Goal: Find specific page/section: Find specific page/section

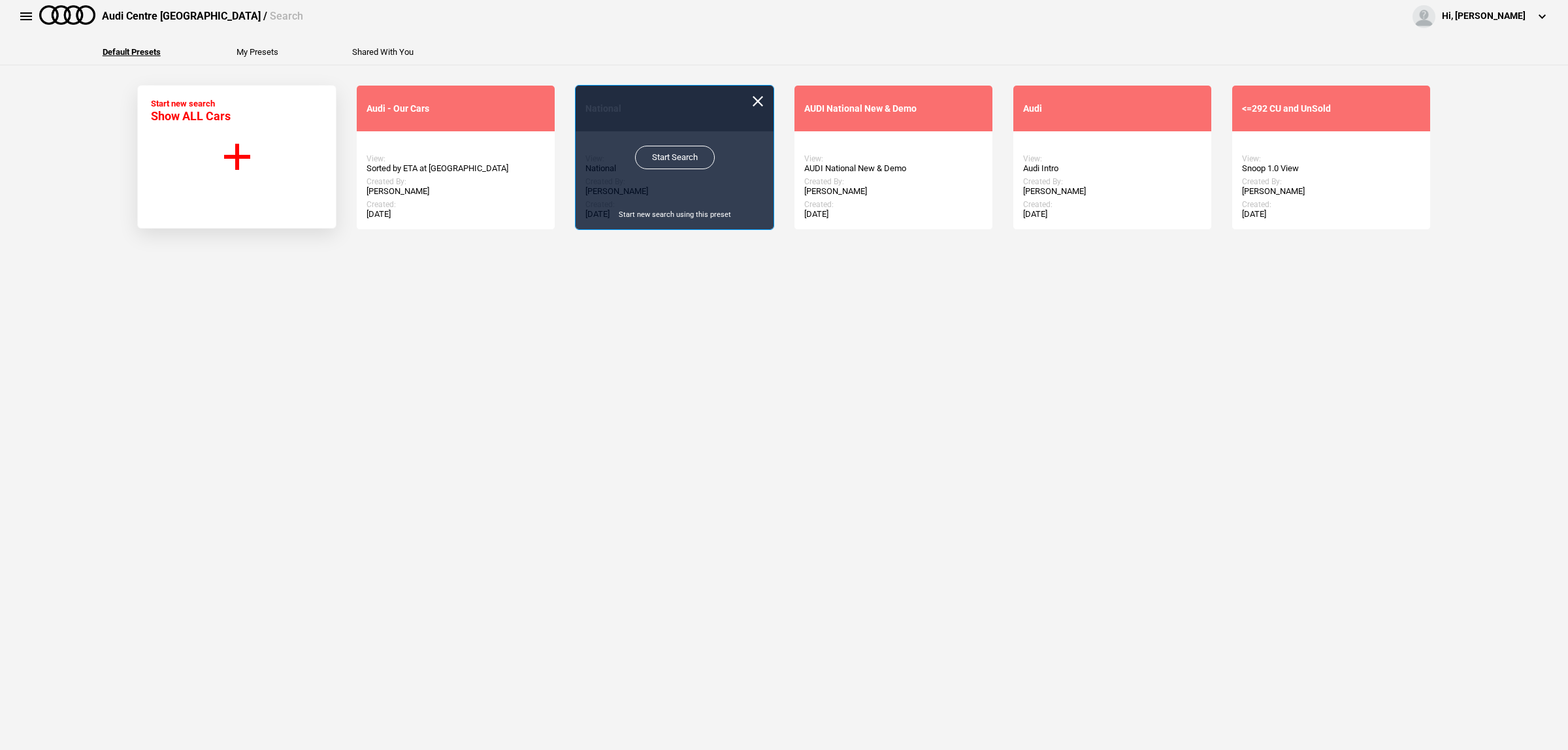
click at [647, 155] on link "Start Search" at bounding box center [675, 157] width 80 height 24
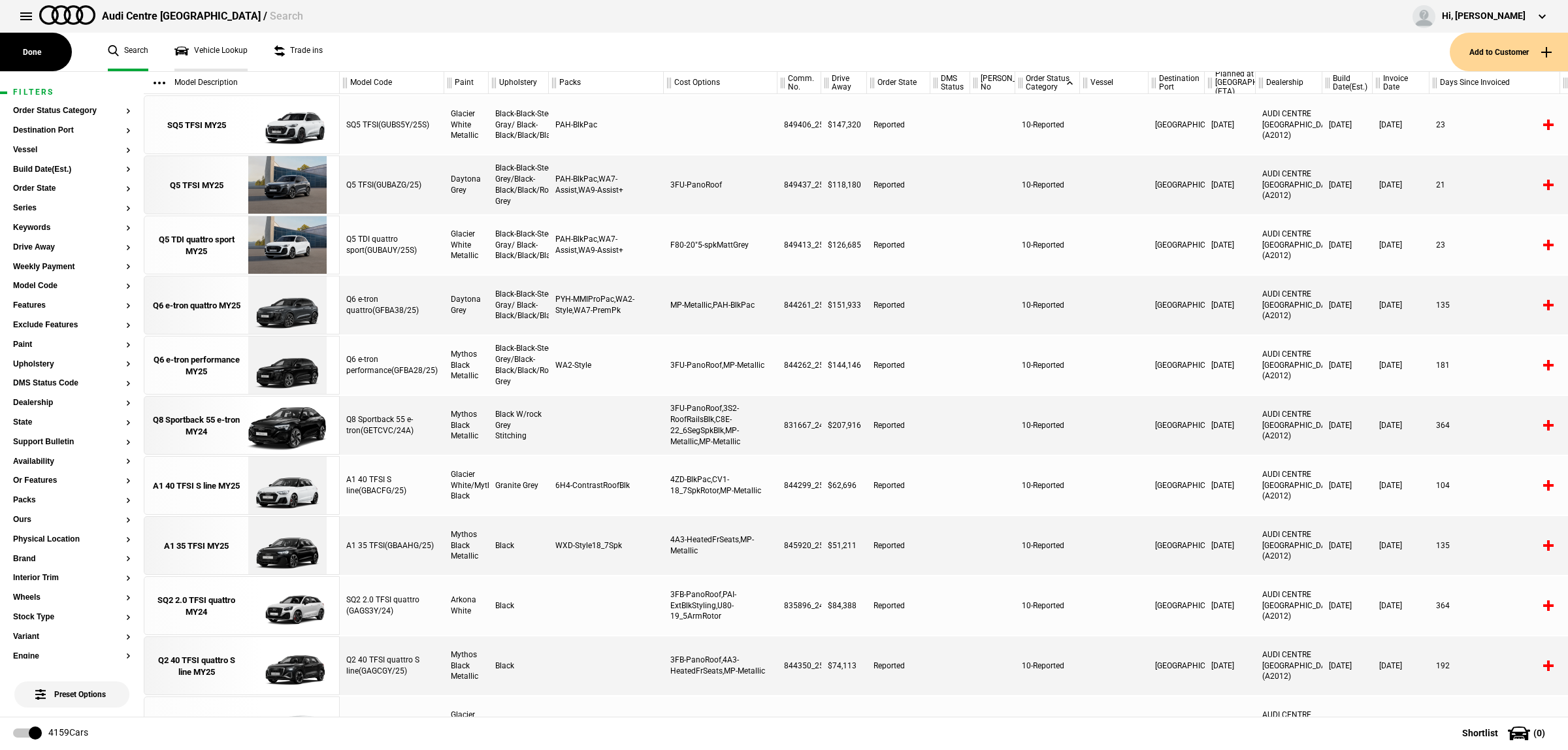
click at [216, 59] on link "Vehicle Lookup" at bounding box center [211, 51] width 73 height 38
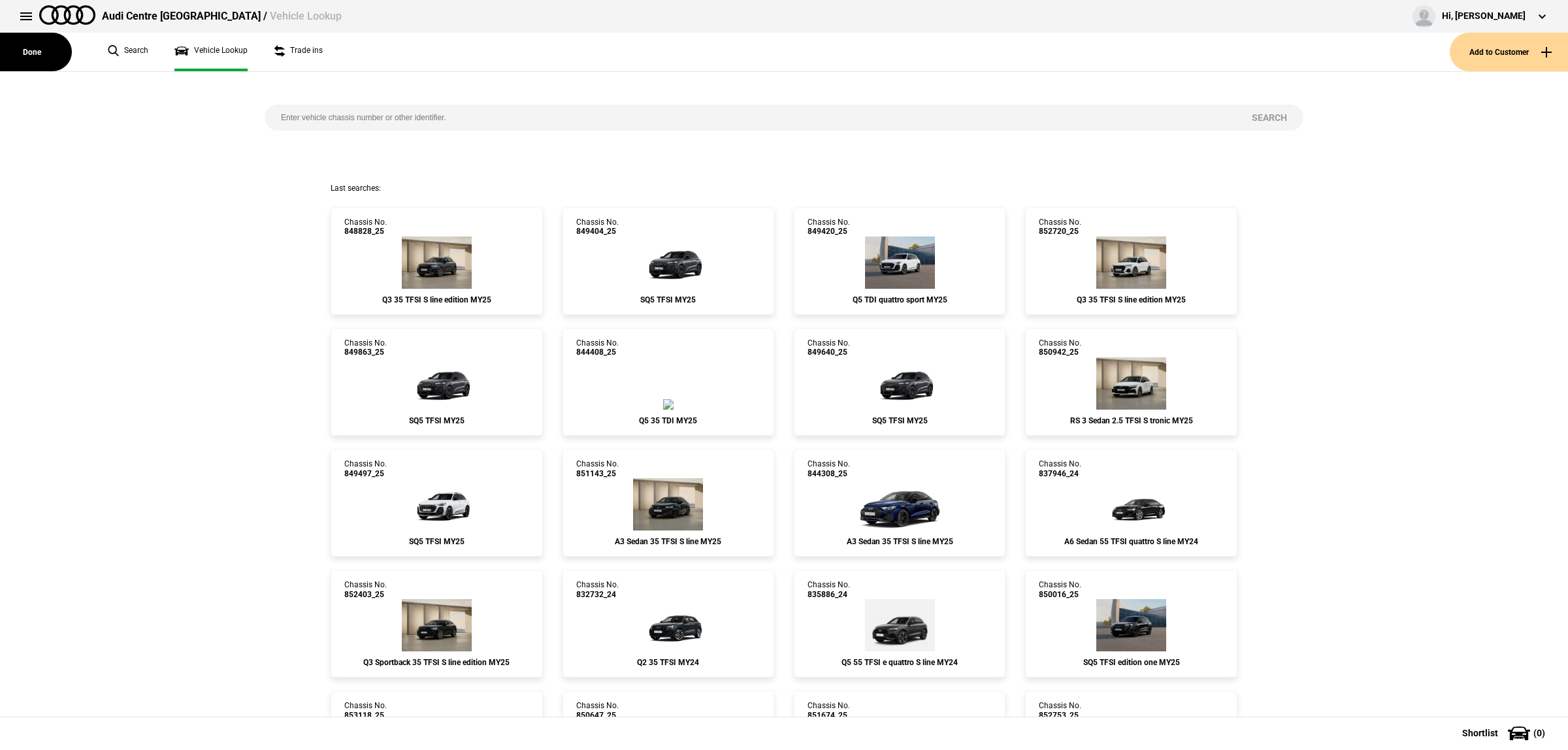
click at [343, 121] on input "search" at bounding box center [749, 117] width 971 height 26
paste input "849640"
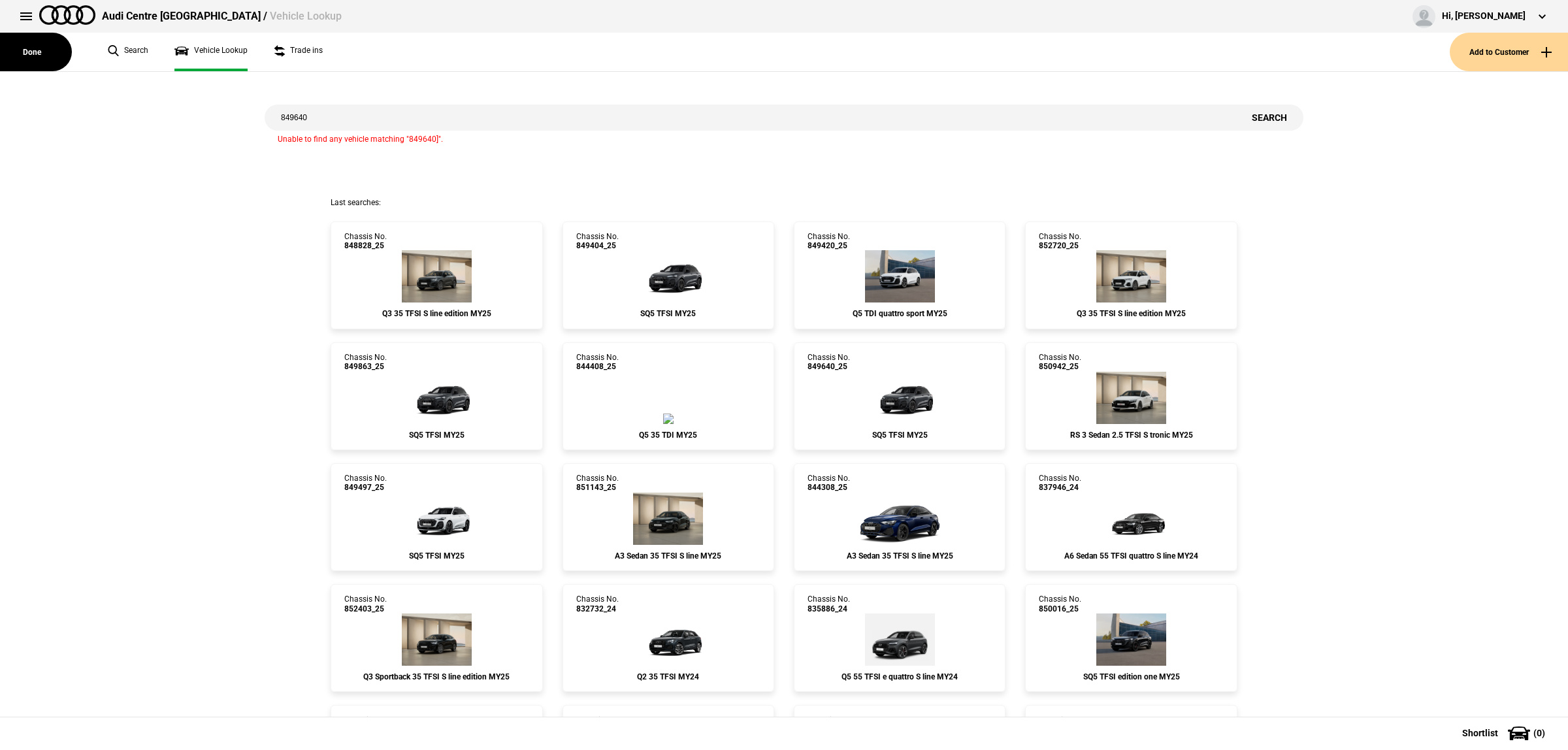
type input "849640"
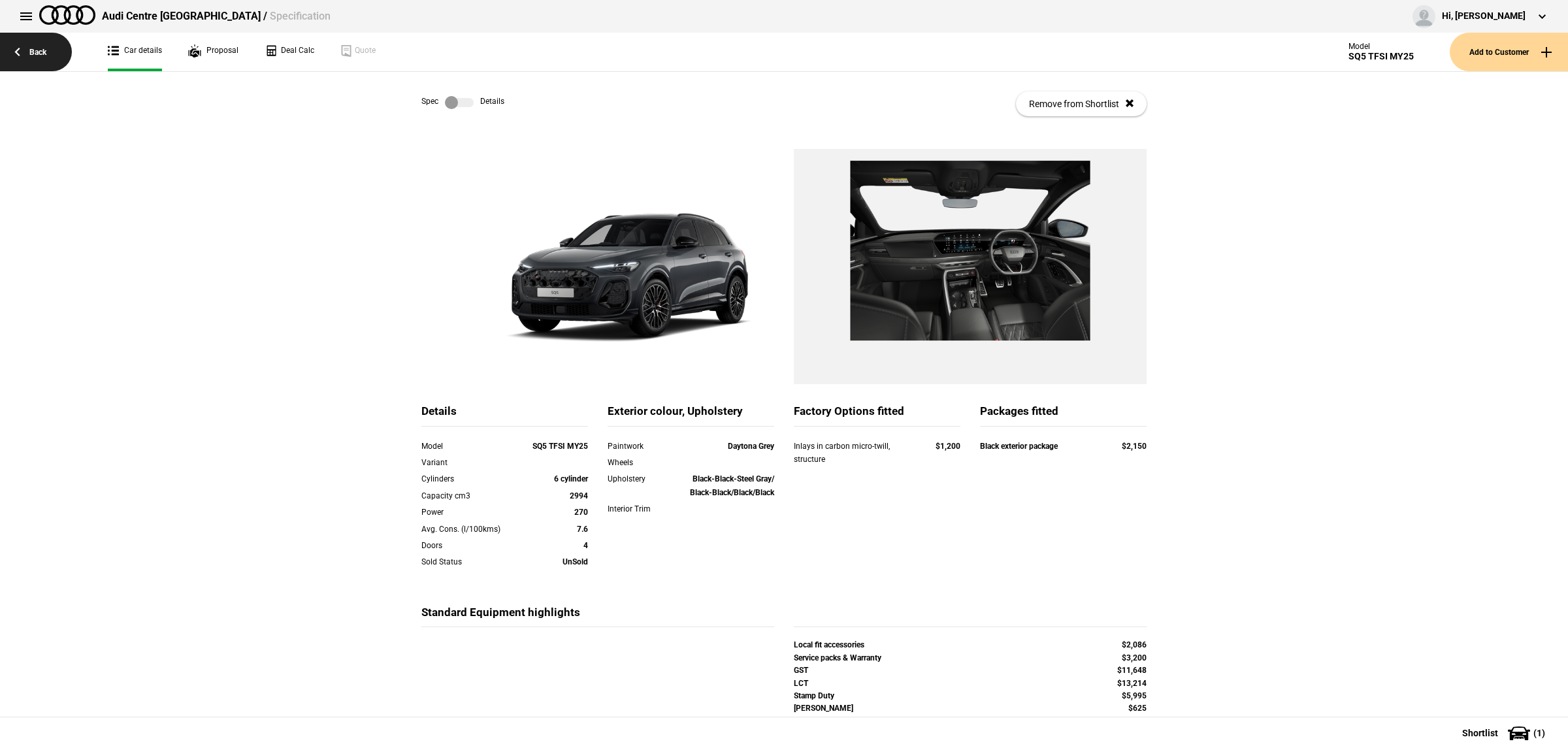
click at [37, 51] on link "Back" at bounding box center [35, 51] width 72 height 38
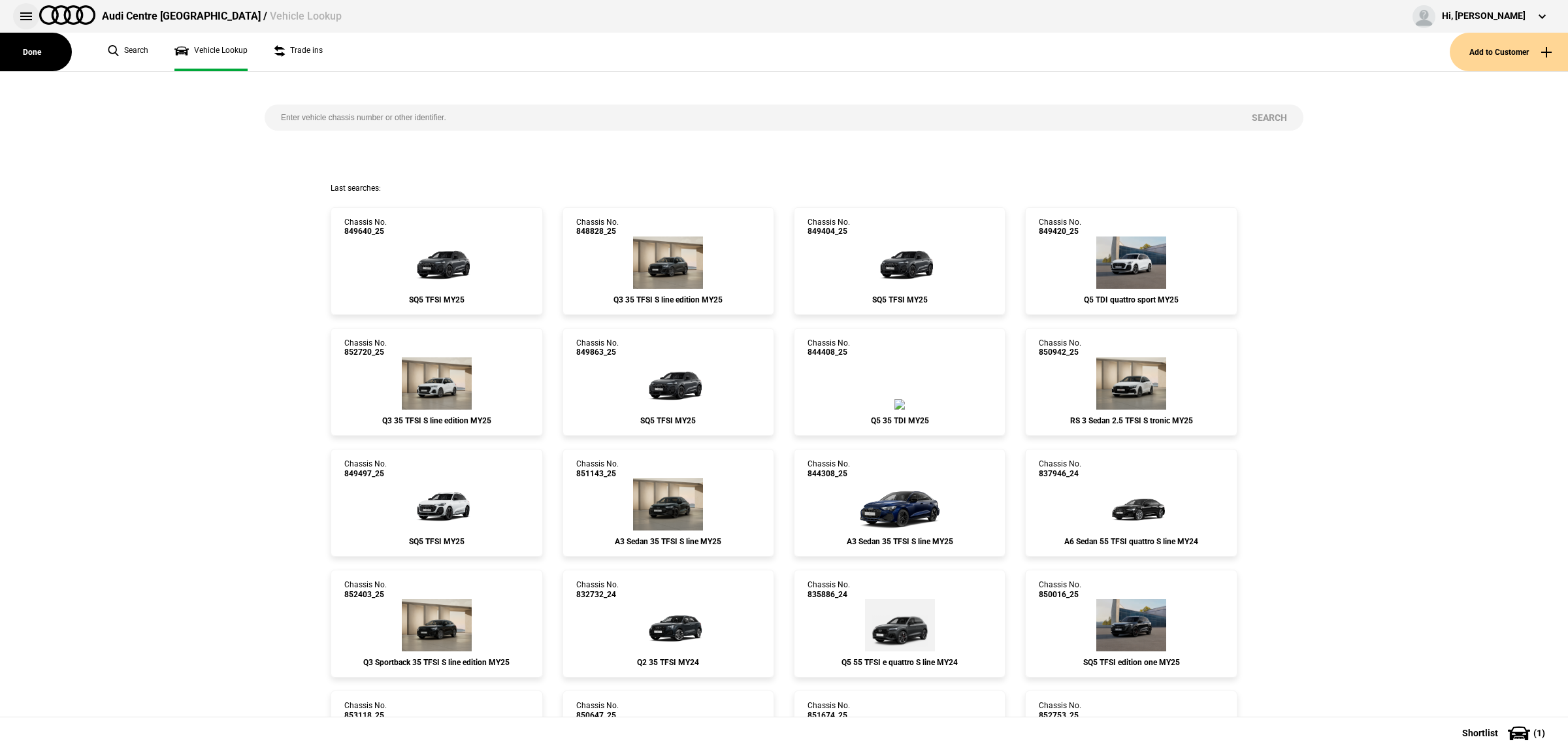
click at [24, 18] on button at bounding box center [26, 16] width 26 height 26
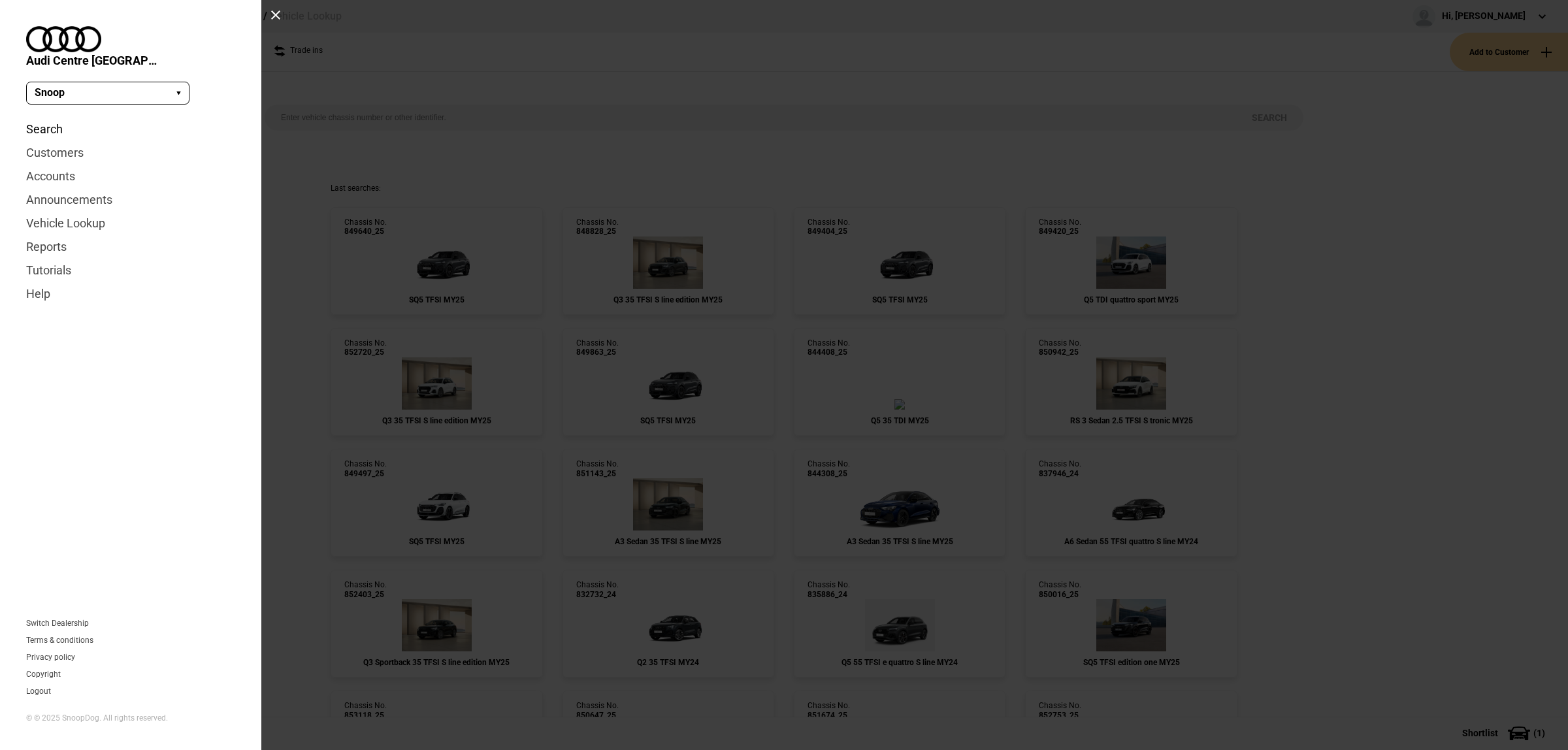
click at [50, 118] on link "Search" at bounding box center [130, 129] width 209 height 24
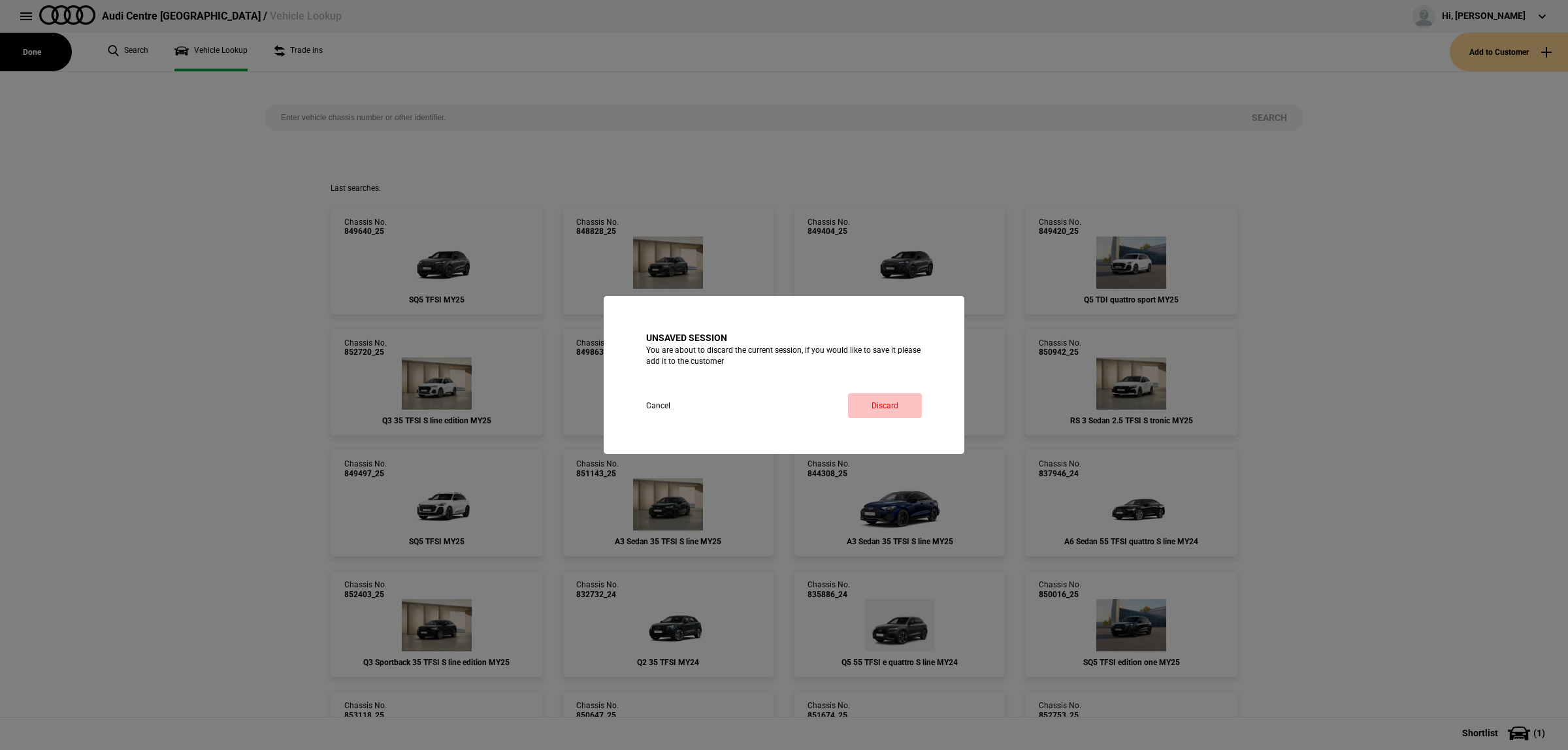
click at [883, 412] on link "Discard" at bounding box center [884, 405] width 74 height 25
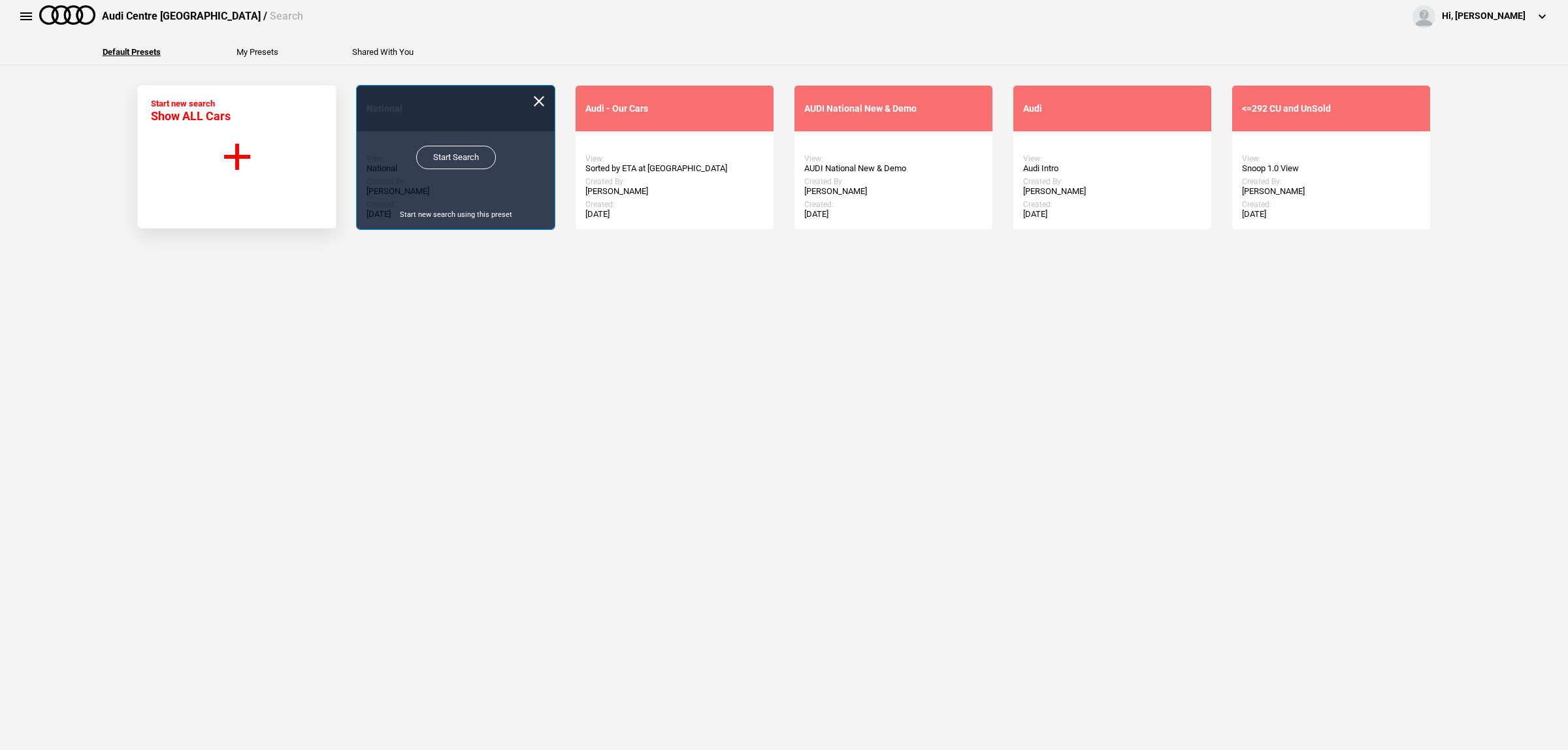
click at [441, 161] on link "Start Search" at bounding box center [456, 157] width 80 height 24
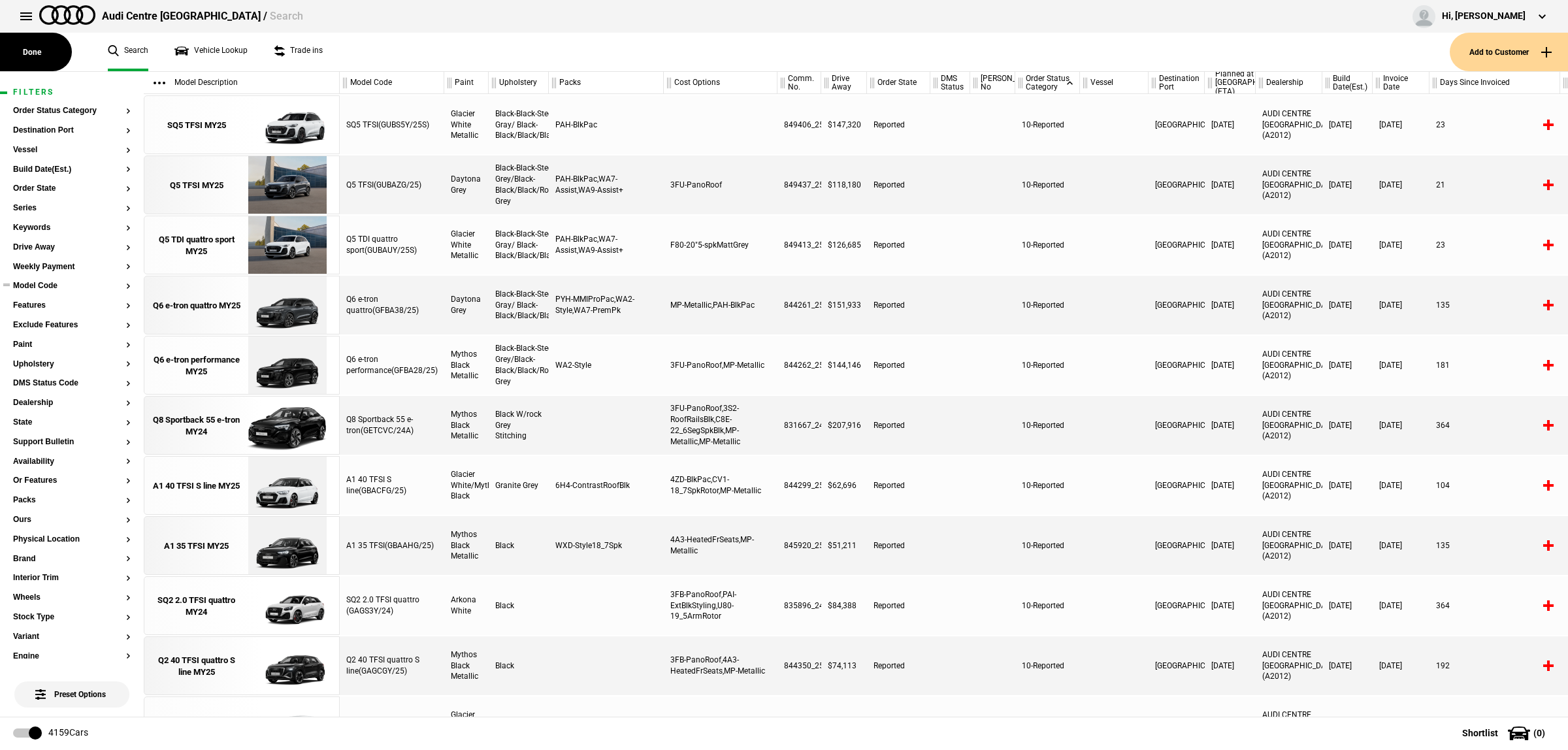
click at [50, 289] on button "Model Code" at bounding box center [72, 285] width 118 height 9
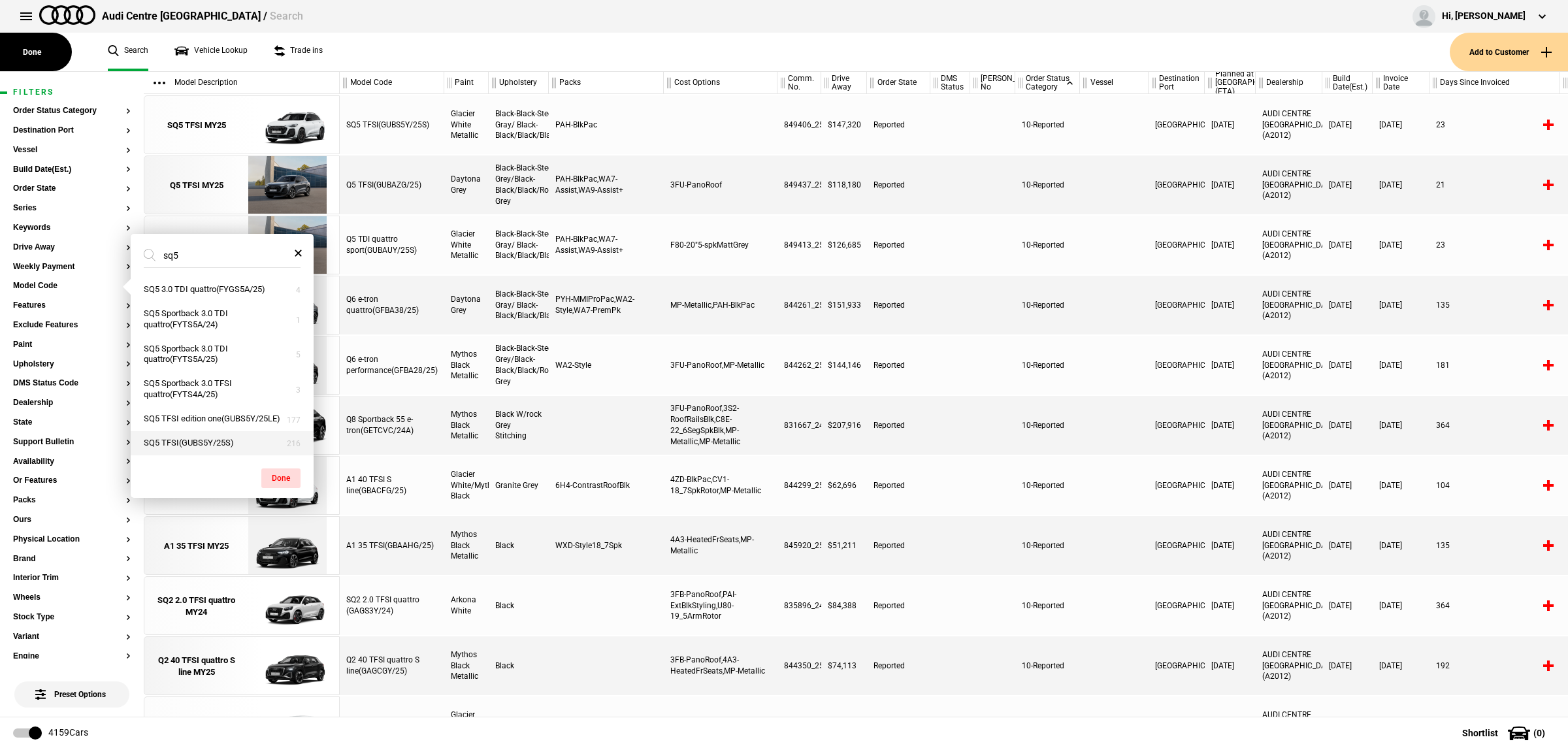
type input "sq5"
click at [223, 441] on button "SQ5 TFSI(GUBS5Y/25S)" at bounding box center [222, 442] width 183 height 24
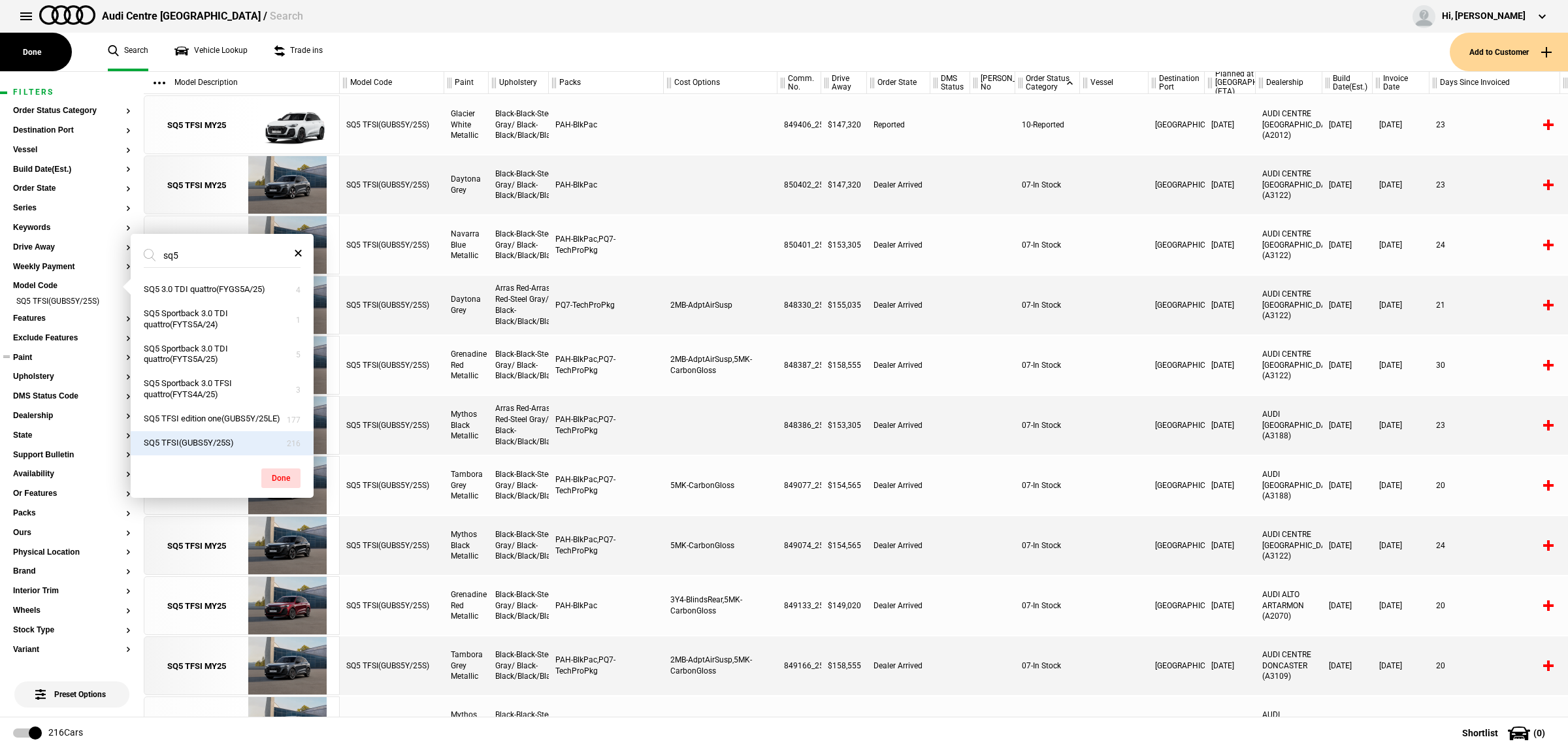
click at [27, 361] on button "Paint" at bounding box center [72, 357] width 118 height 9
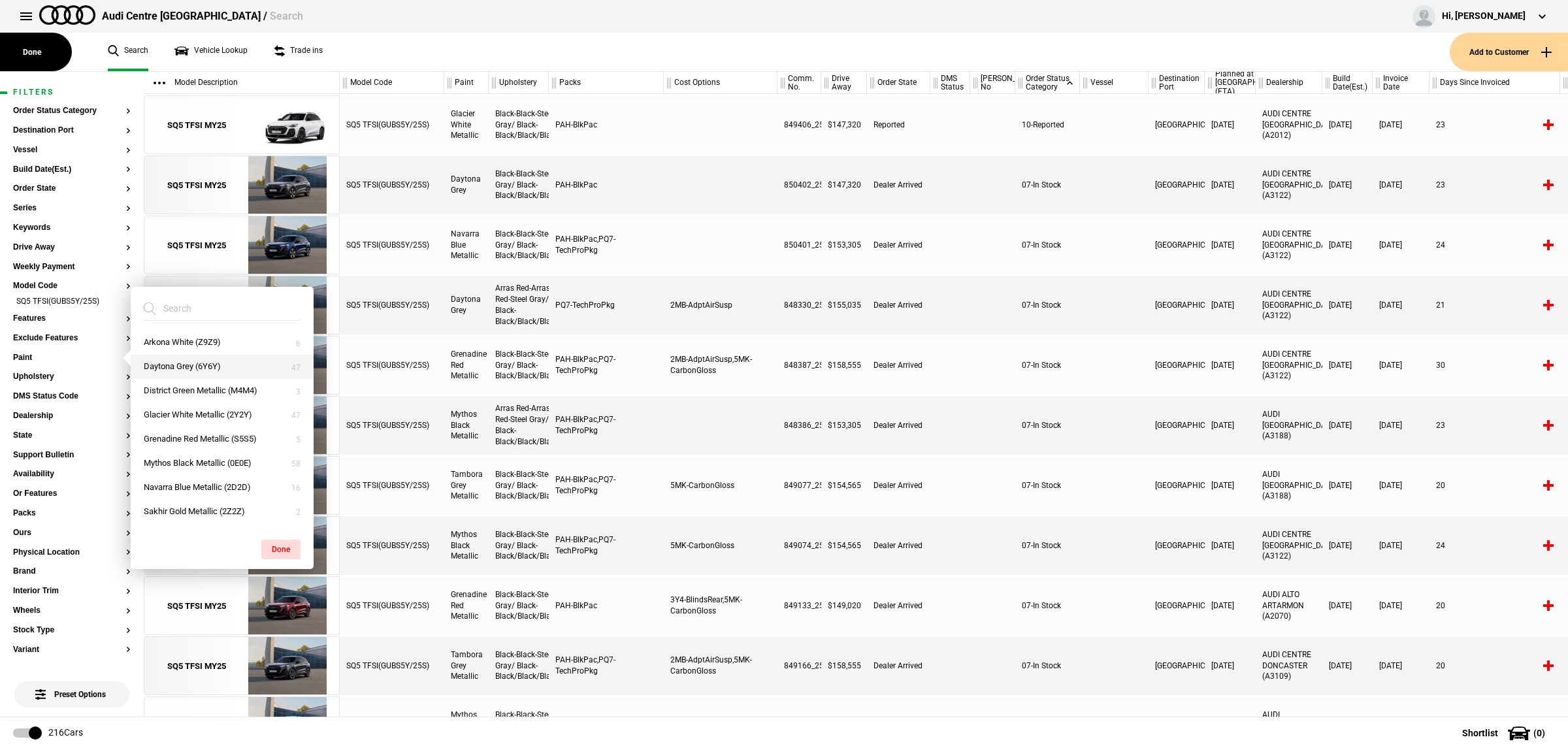
click at [186, 371] on button "Daytona Grey (6Y6Y)" at bounding box center [222, 366] width 183 height 24
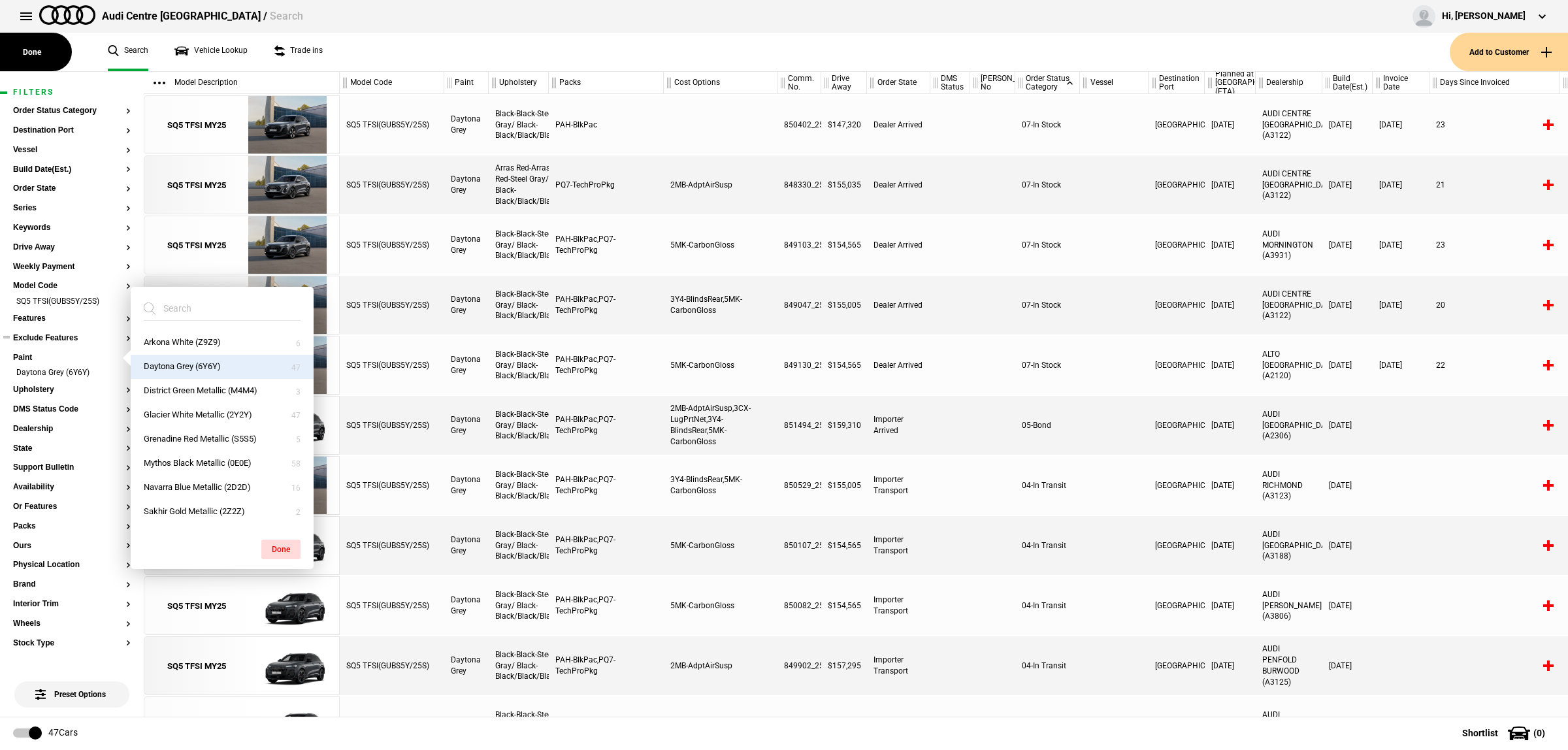
click at [47, 340] on button "Exclude Features" at bounding box center [72, 338] width 118 height 9
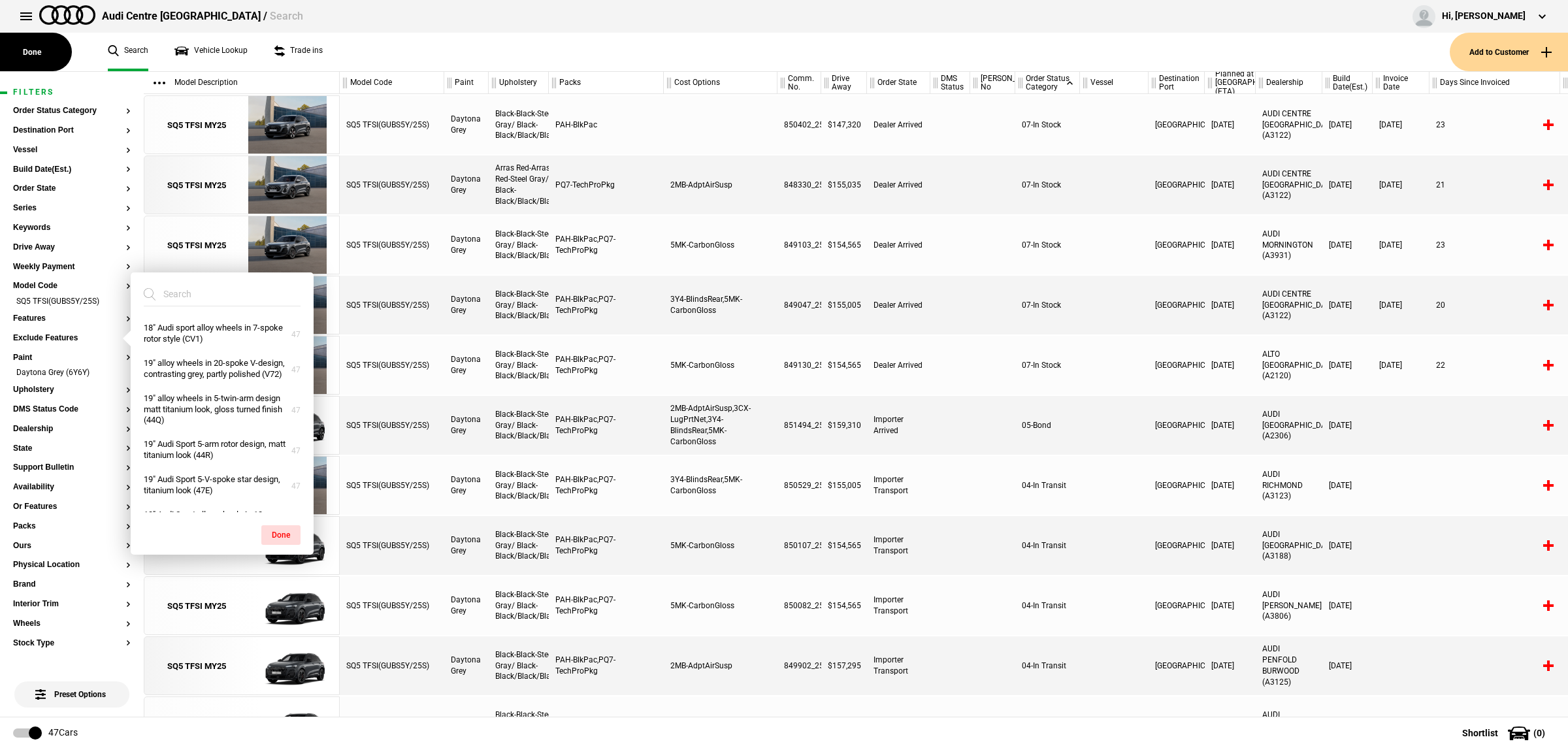
click at [170, 301] on input "search" at bounding box center [214, 293] width 141 height 24
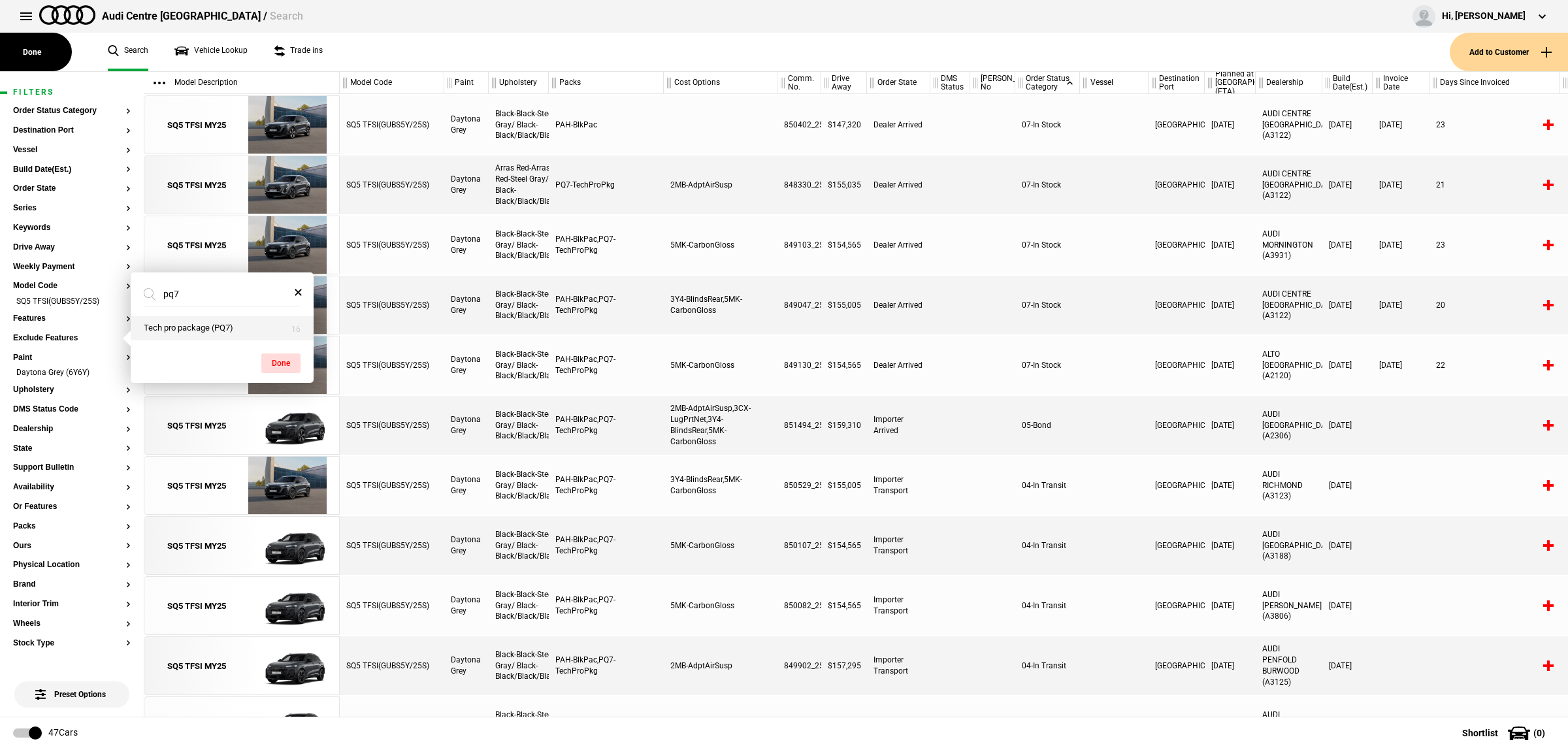
type input "pq7"
click at [177, 318] on button "Tech pro package (PQ7)" at bounding box center [222, 327] width 183 height 24
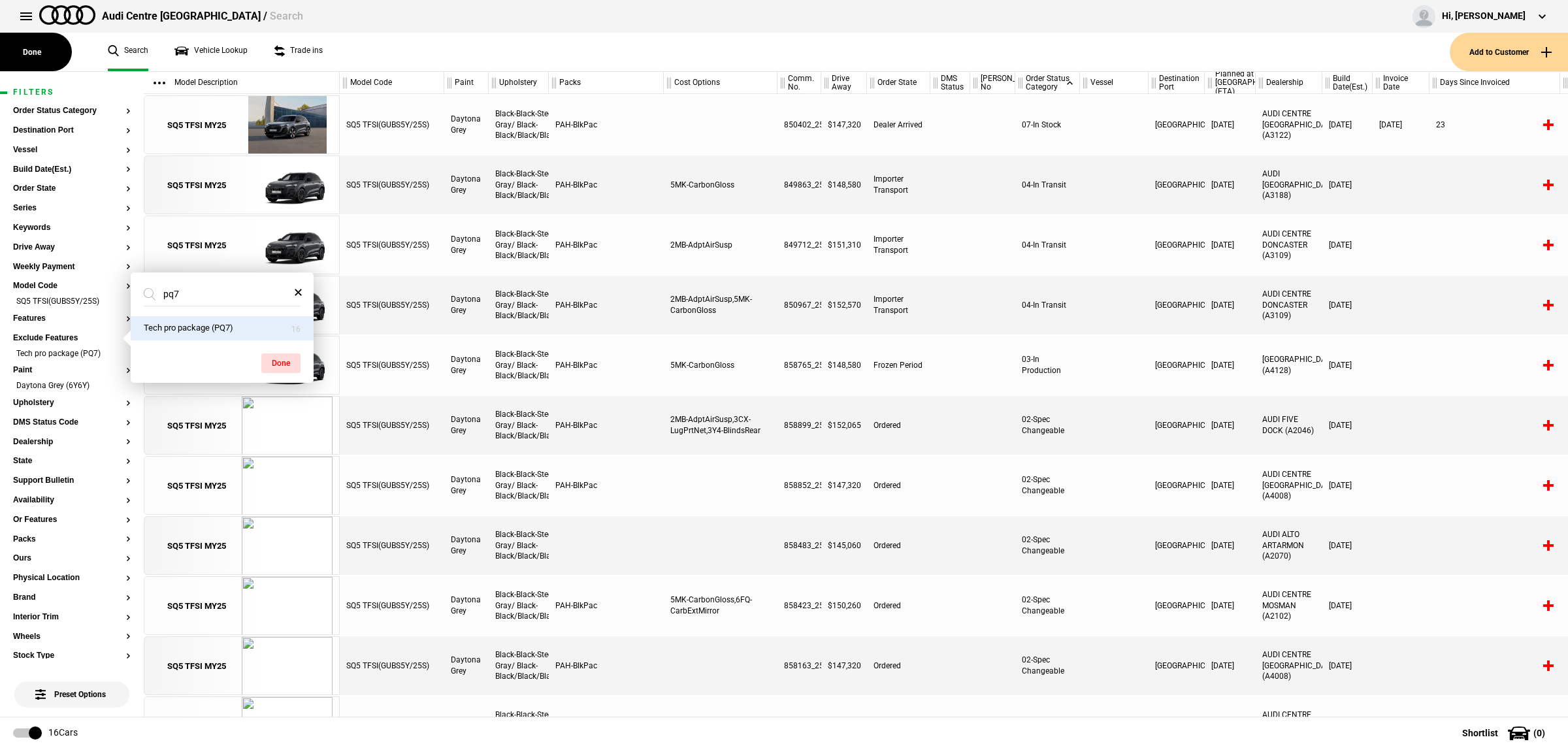
click at [1454, 384] on div at bounding box center [1494, 365] width 130 height 59
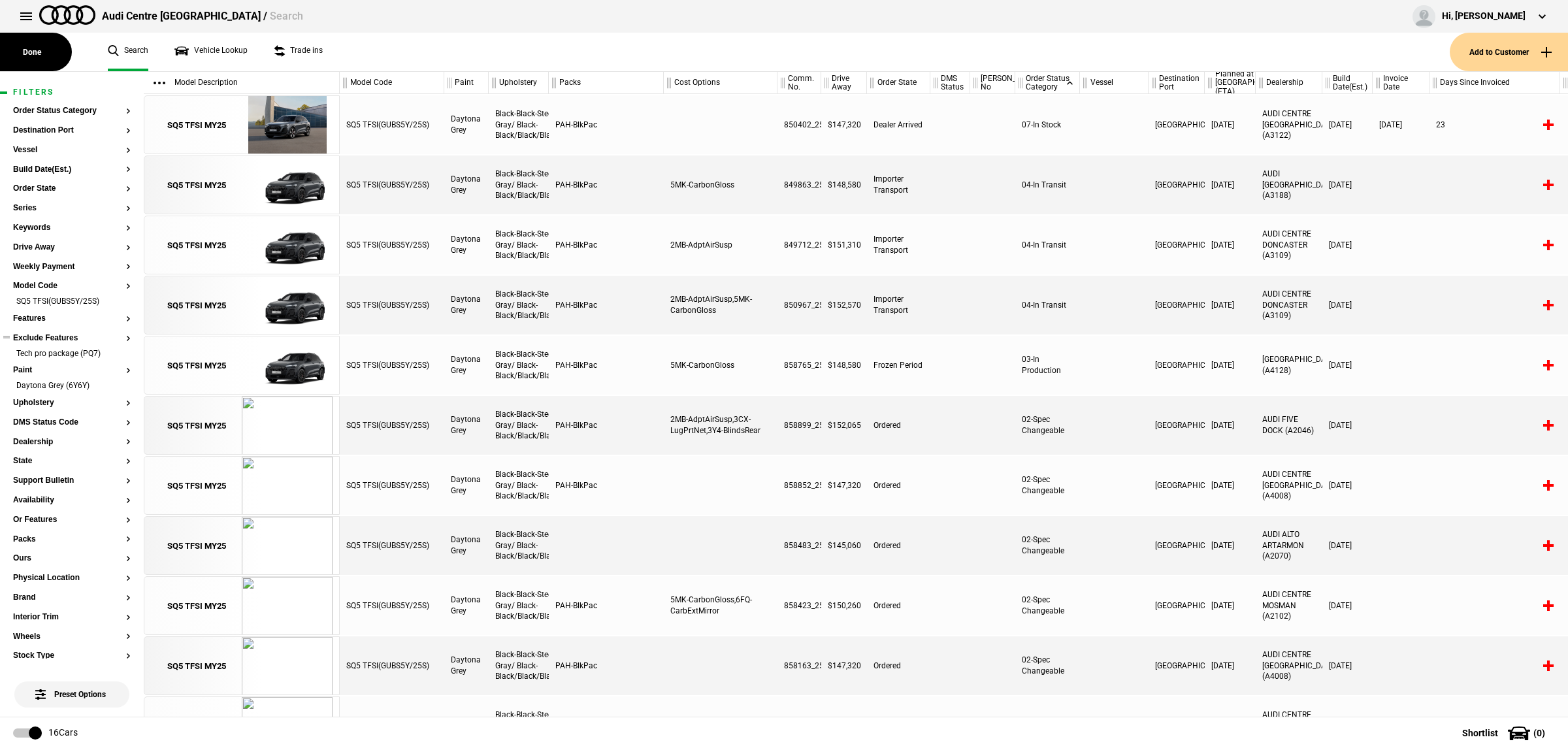
click at [56, 339] on button "Exclude Features" at bounding box center [72, 338] width 118 height 9
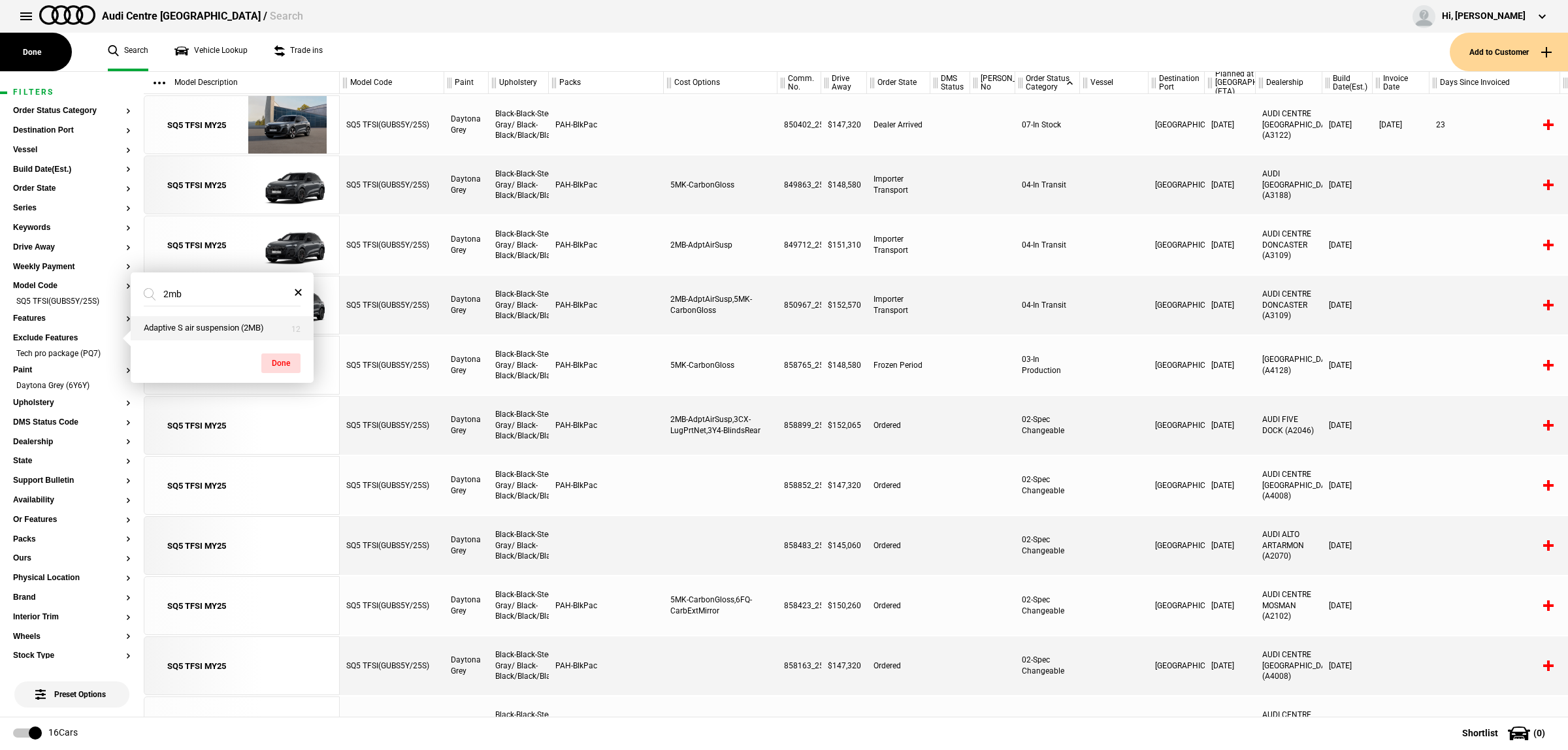
type input "2mb"
click at [219, 320] on button "Adaptive S air suspension (2MB)" at bounding box center [222, 327] width 183 height 24
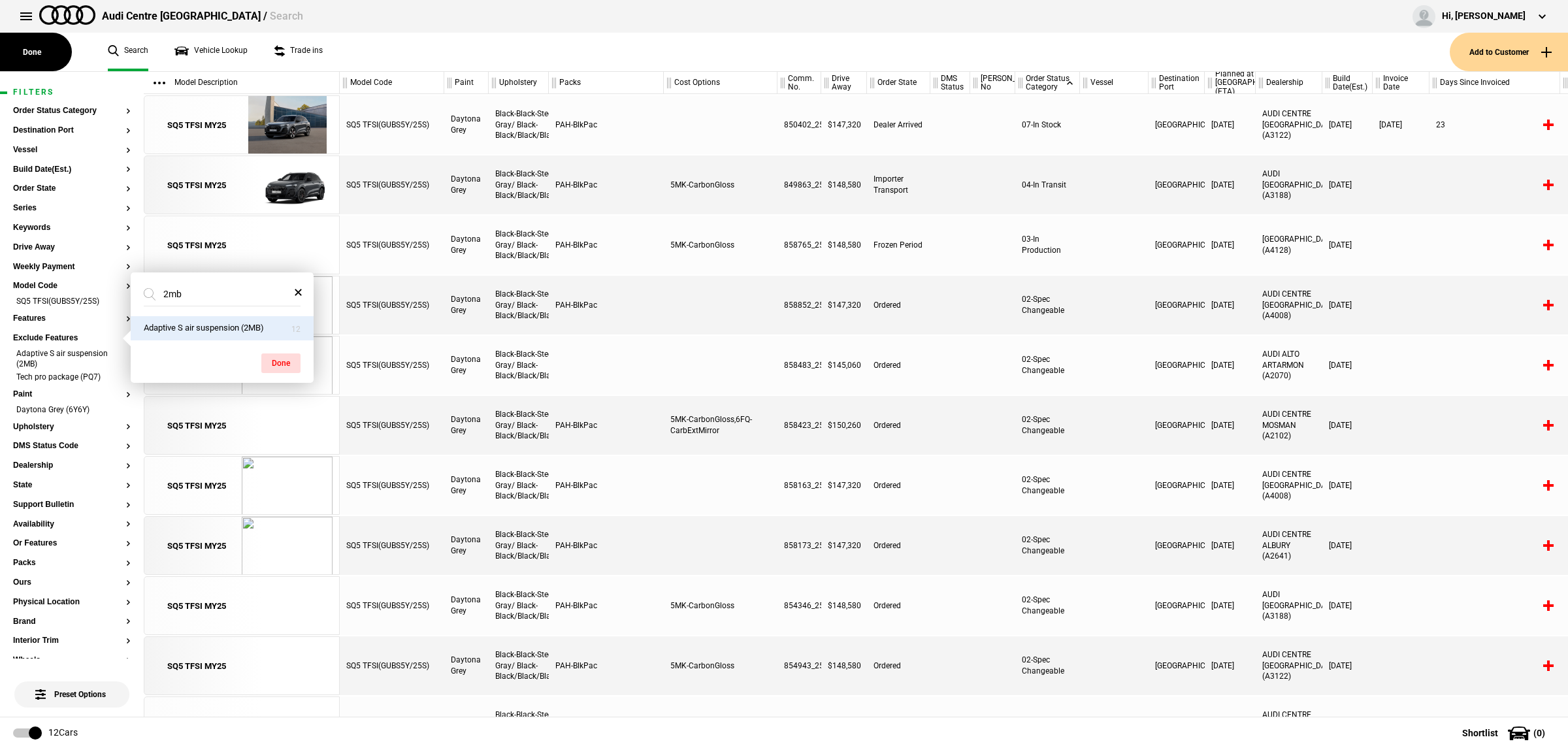
click at [961, 339] on div at bounding box center [950, 365] width 40 height 59
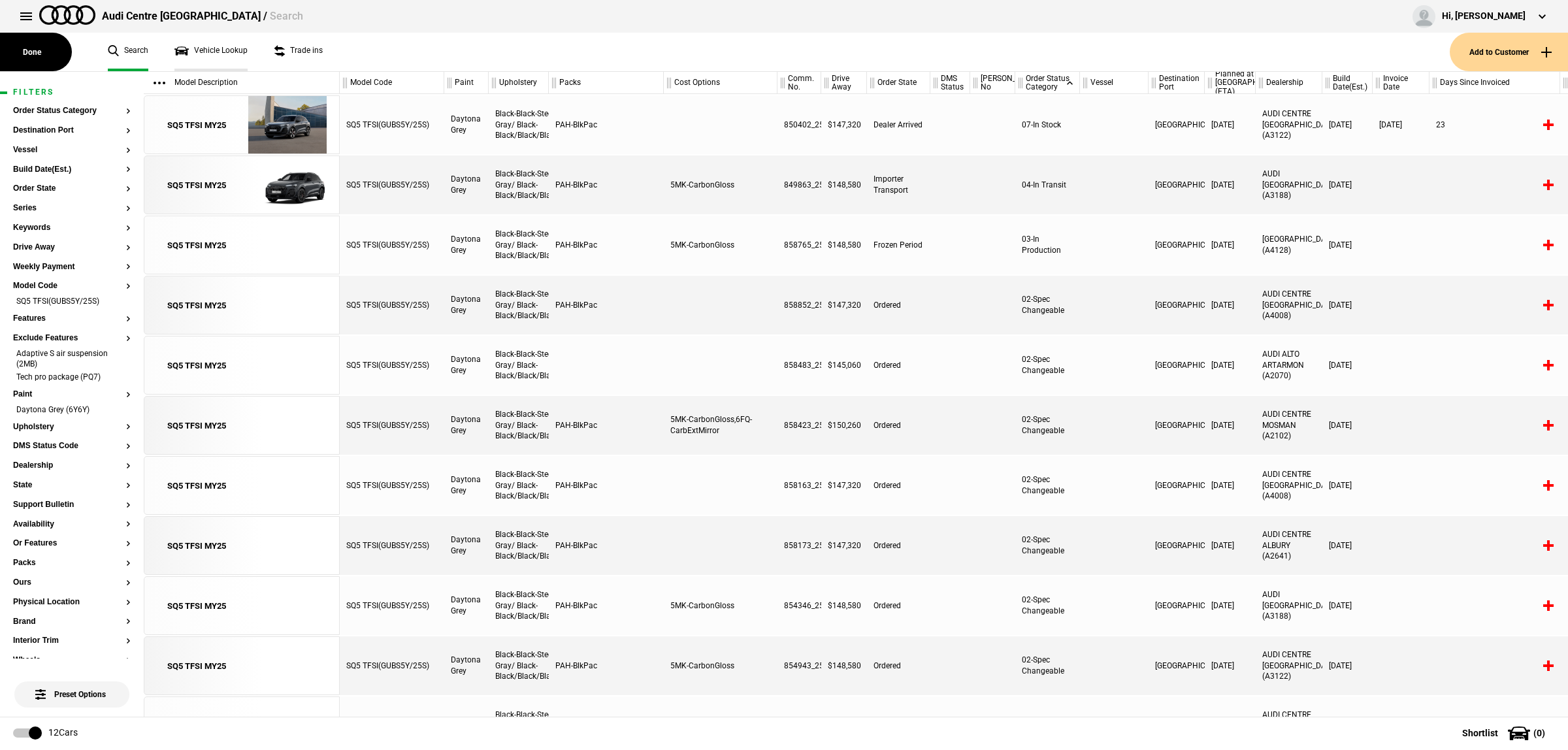
click at [198, 50] on link "Vehicle Lookup" at bounding box center [211, 51] width 73 height 38
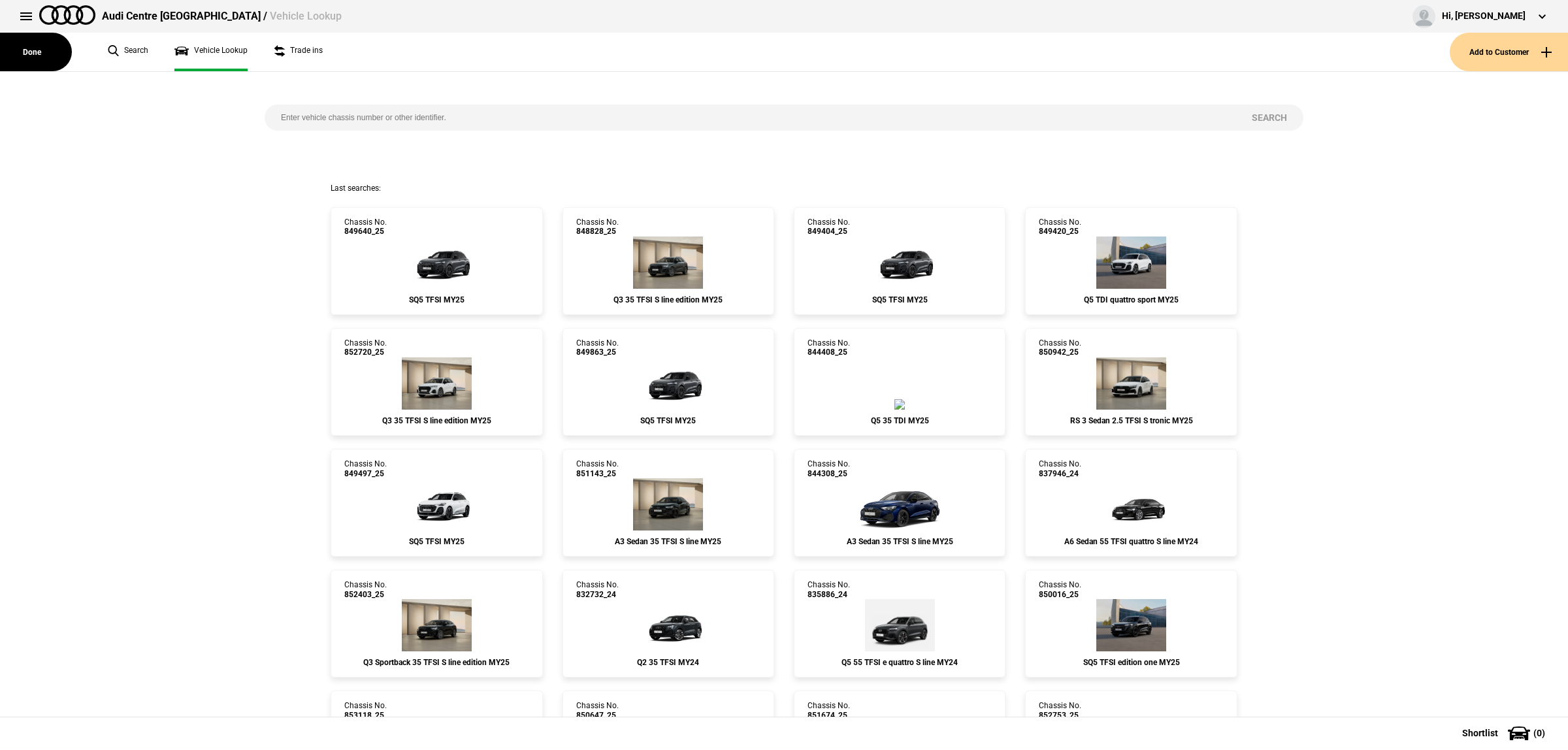
click at [334, 112] on input "search" at bounding box center [749, 117] width 971 height 26
paste input "843540"
type input "843540"
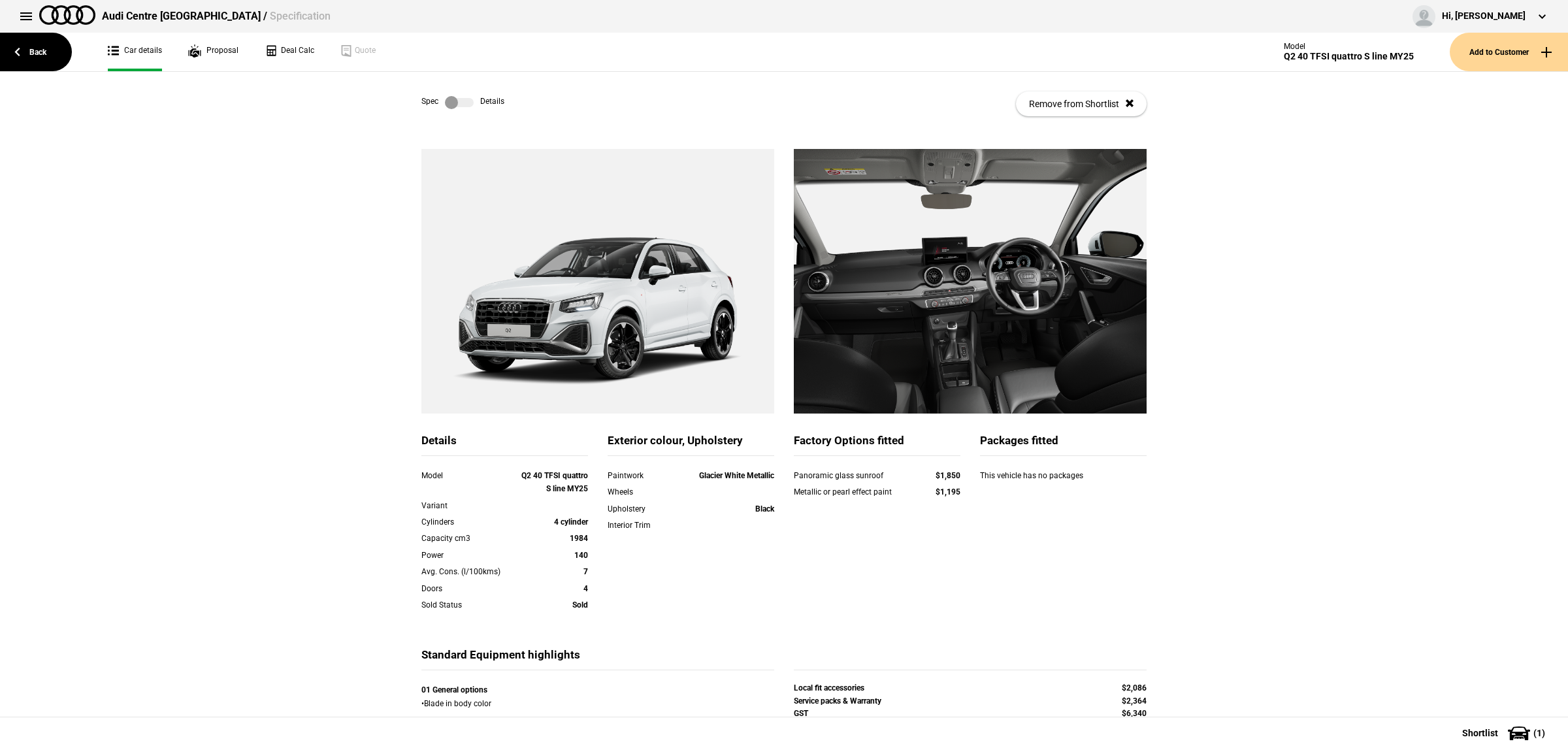
click at [451, 106] on label at bounding box center [459, 102] width 28 height 13
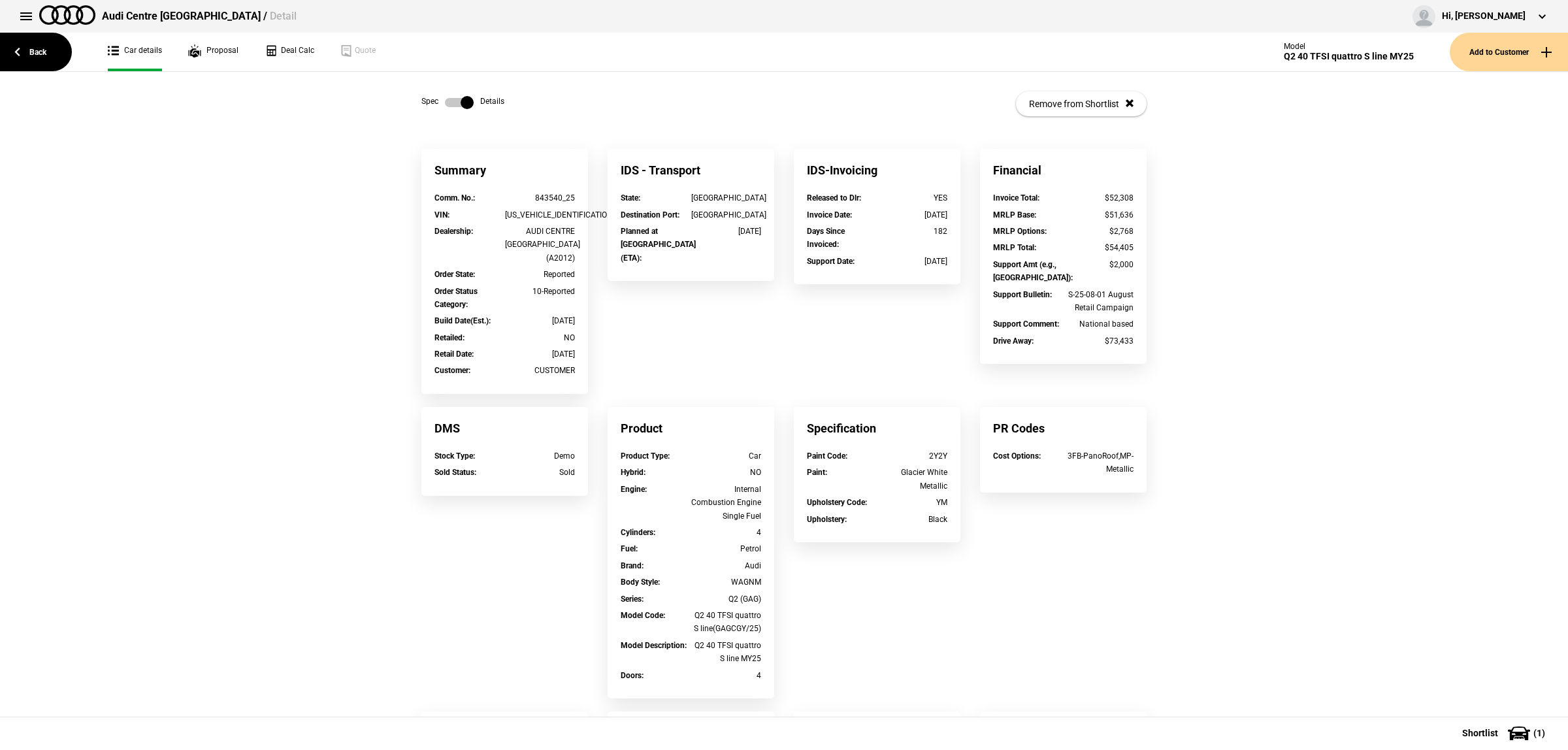
click at [438, 102] on link at bounding box center [459, 102] width 42 height 13
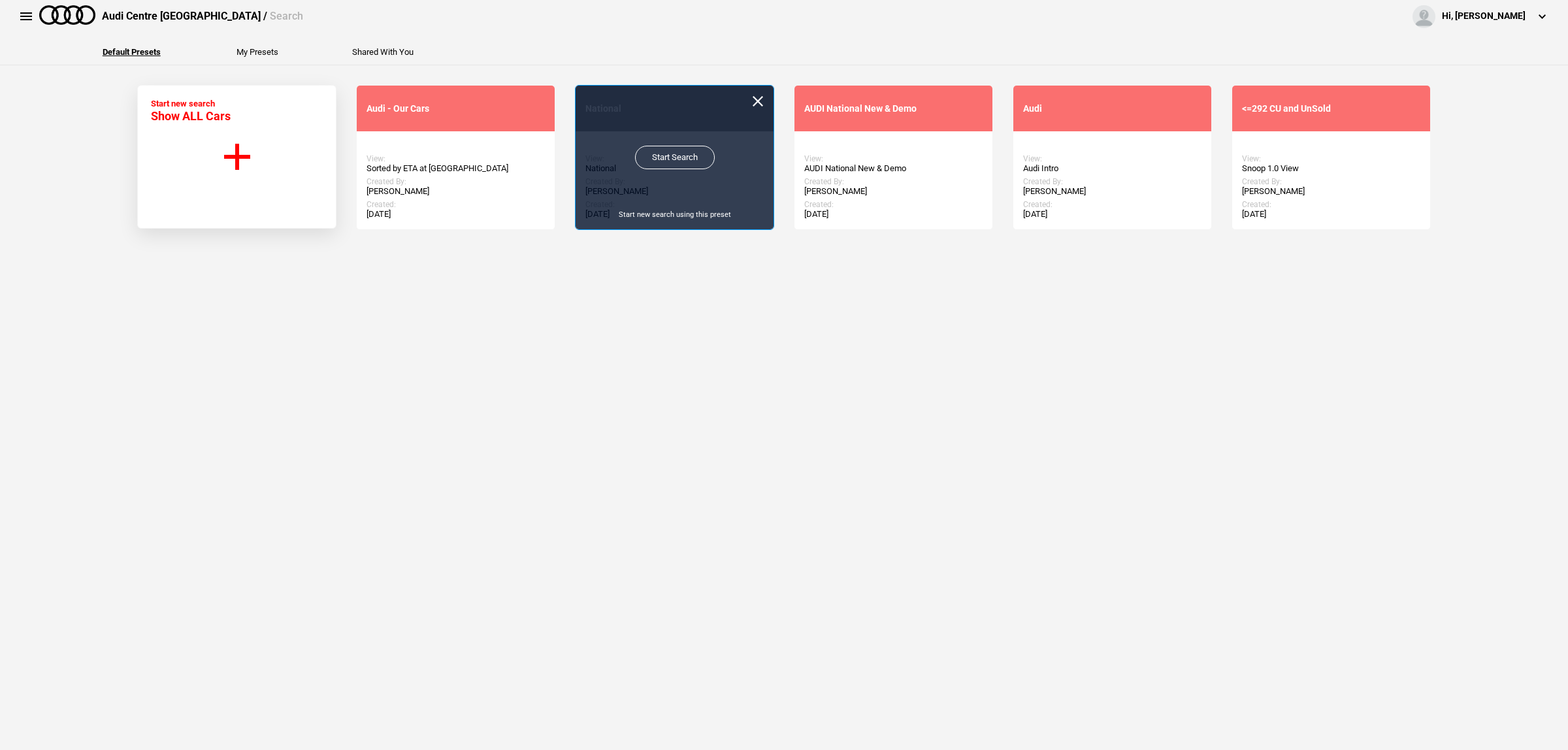
click at [681, 158] on link "Start Search" at bounding box center [675, 157] width 80 height 24
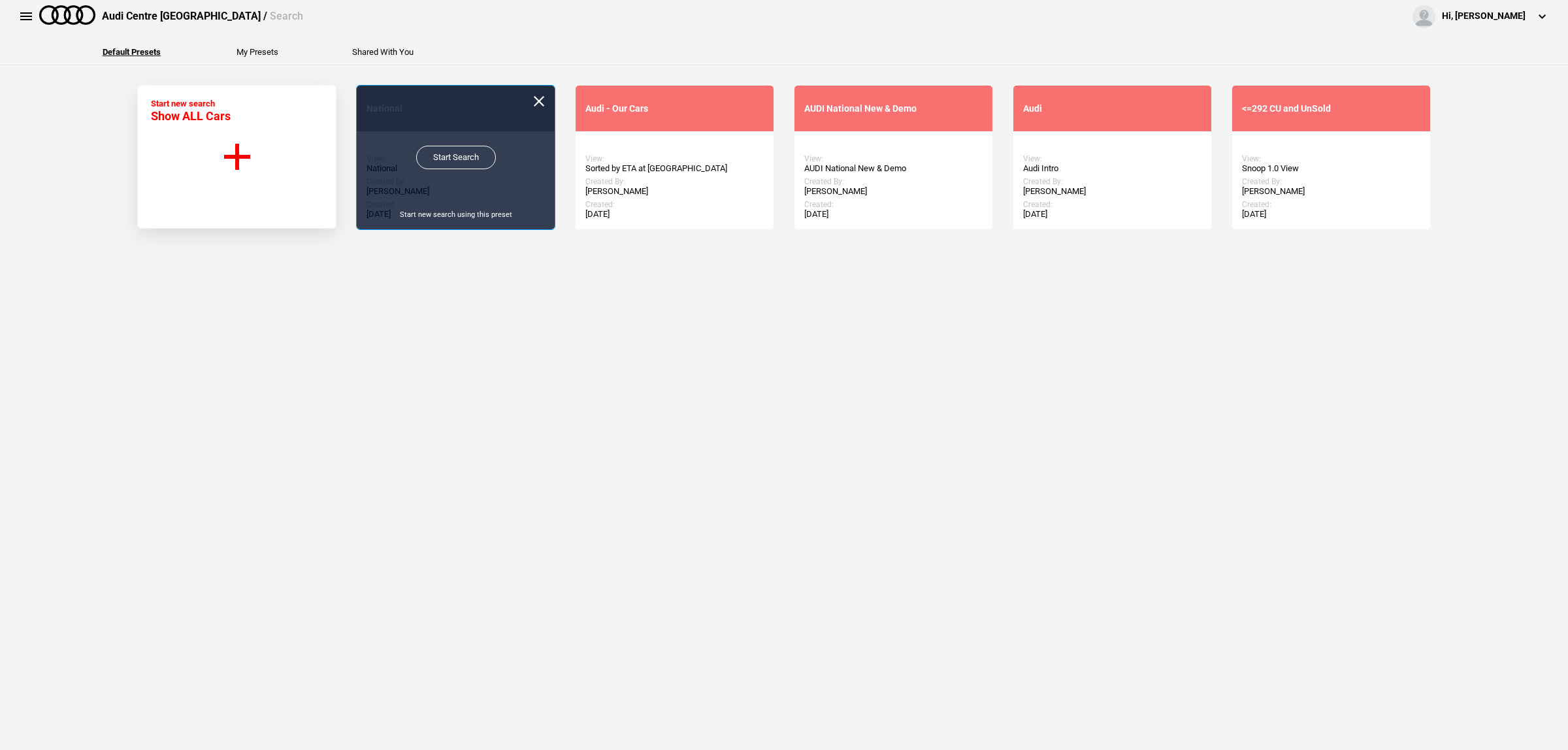
click at [433, 168] on link "Start Search" at bounding box center [456, 157] width 80 height 24
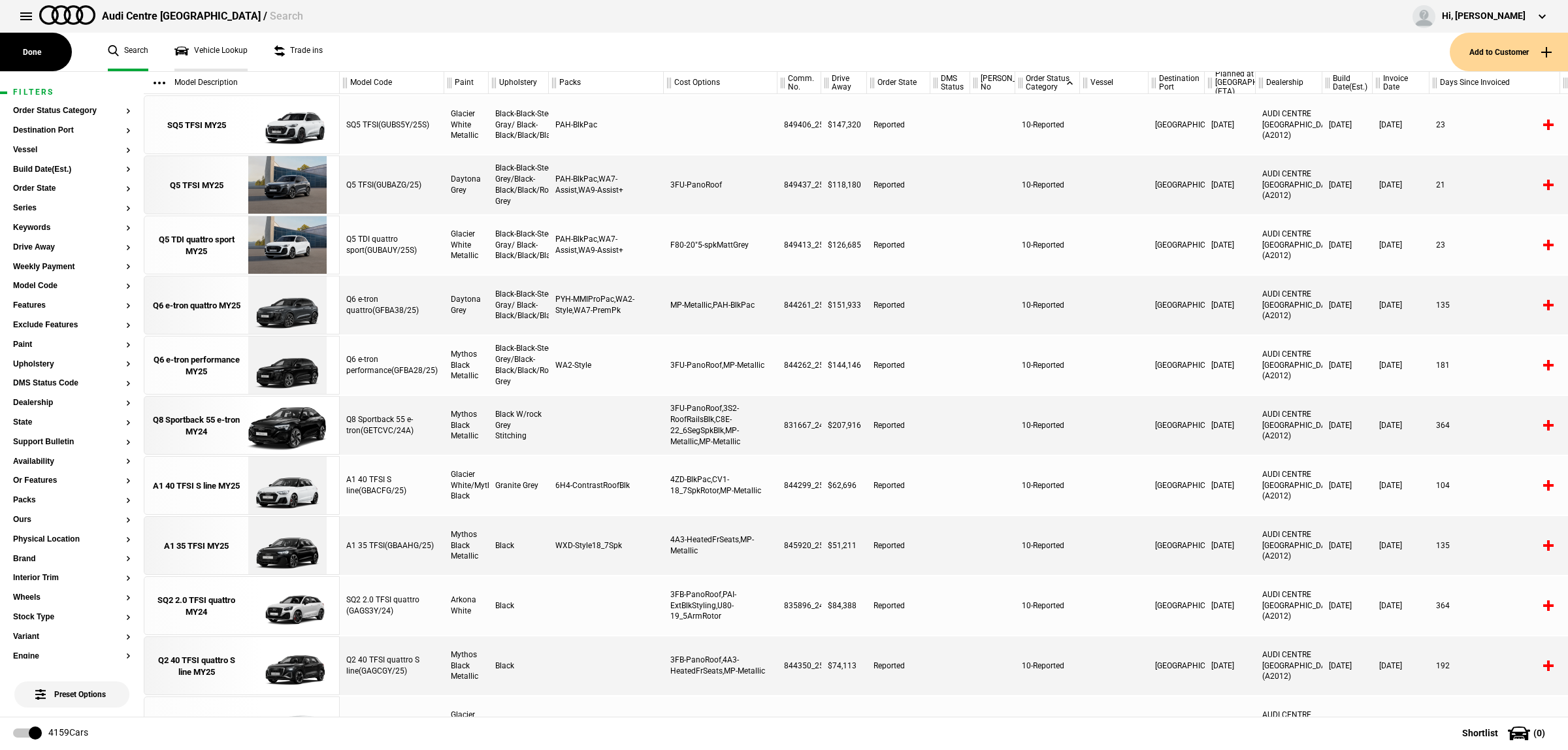
click at [194, 52] on link "Vehicle Lookup" at bounding box center [211, 51] width 73 height 38
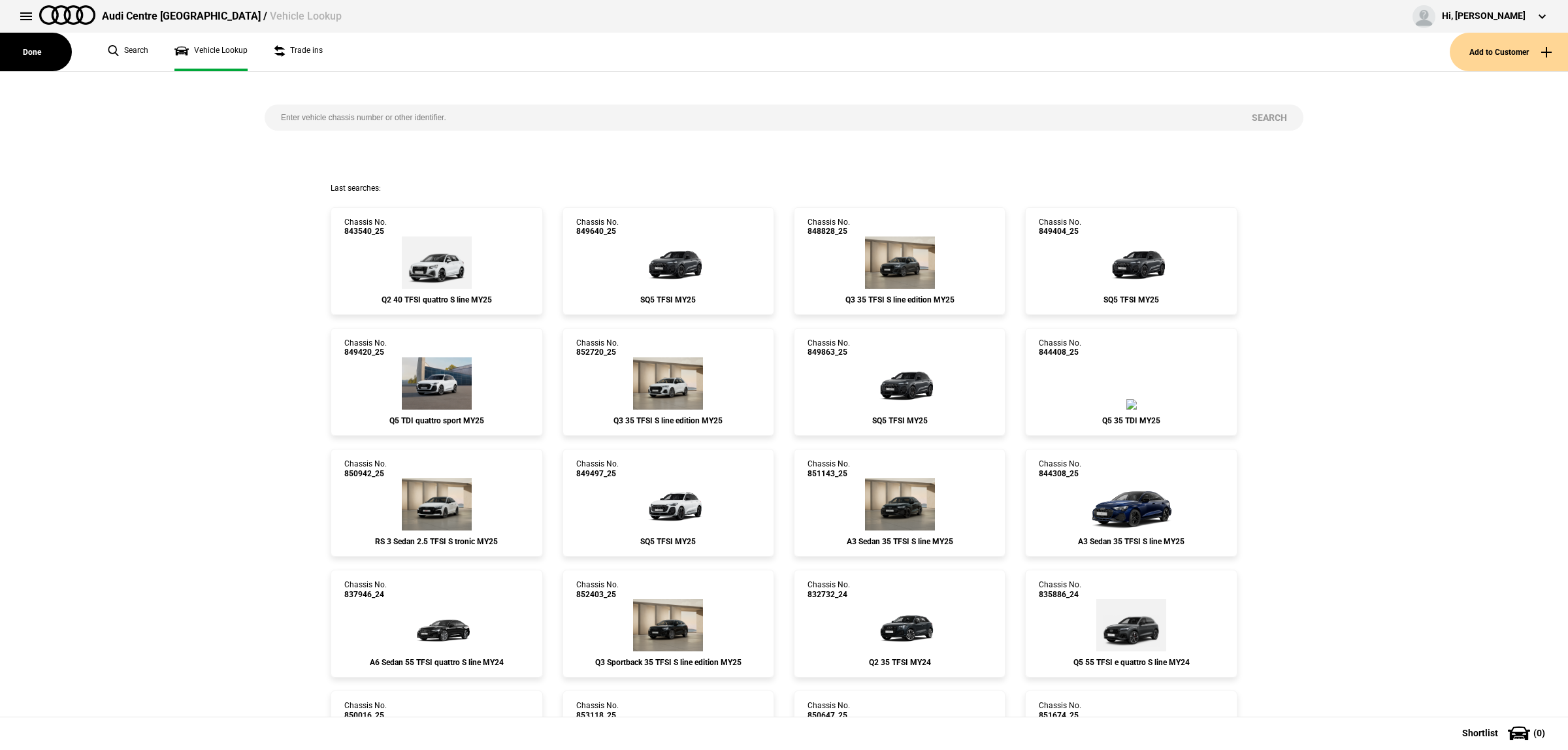
click at [490, 129] on div "Search" at bounding box center [783, 127] width 1058 height 111
click at [490, 125] on input "search" at bounding box center [749, 117] width 971 height 26
paste input "855852"
type input "855852"
